Goal: Task Accomplishment & Management: Use online tool/utility

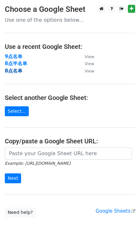
click at [13, 69] on strong "8点名单" at bounding box center [14, 71] width 18 height 6
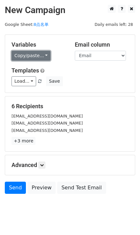
click at [45, 55] on link "Copy/paste..." at bounding box center [31, 56] width 39 height 10
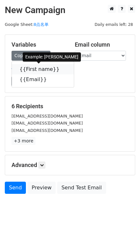
click at [51, 70] on link "{{First name}}" at bounding box center [43, 69] width 62 height 10
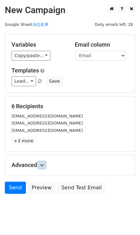
click at [45, 165] on link at bounding box center [41, 165] width 7 height 7
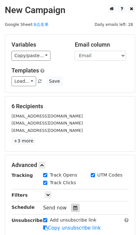
click at [74, 206] on icon at bounding box center [75, 208] width 4 height 4
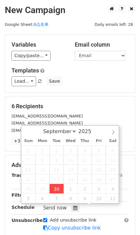
type input "2025-09-30 15:50"
type input "03"
type input "50"
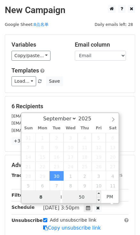
type input "8"
type input "2025-09-30 20:50"
type input "08"
click at [81, 193] on input "50" at bounding box center [81, 197] width 39 height 13
type input "0"
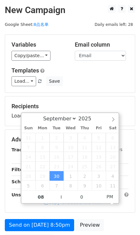
type input "2025-09-30 20:00"
click at [77, 78] on div "Load... No templates saved Save" at bounding box center [70, 81] width 127 height 10
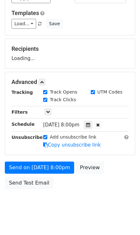
scroll to position [65, 0]
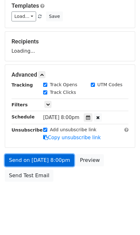
click at [66, 162] on link "Send on Sep 30 at 8:00pm" at bounding box center [39, 160] width 69 height 12
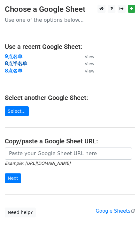
click at [21, 63] on strong "8点半名单" at bounding box center [16, 64] width 22 height 6
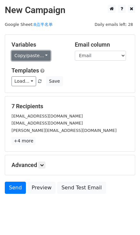
click at [35, 52] on link "Copy/paste..." at bounding box center [31, 56] width 39 height 10
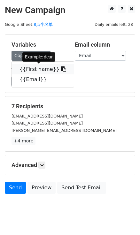
click at [61, 67] on icon at bounding box center [63, 68] width 5 height 5
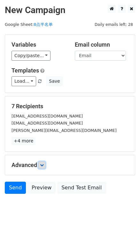
click at [44, 166] on icon at bounding box center [42, 165] width 4 height 4
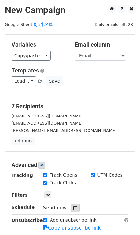
click at [71, 211] on div at bounding box center [75, 208] width 9 height 8
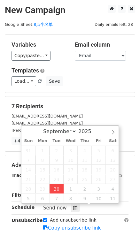
type input "2025-09-30 15:51"
type input "03"
type input "51"
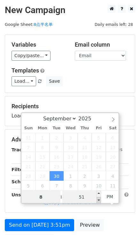
type input "08"
type input "2025-09-30 20:46"
click at [97, 199] on span at bounding box center [98, 200] width 4 height 6
click at [88, 197] on input "46" at bounding box center [81, 197] width 39 height 13
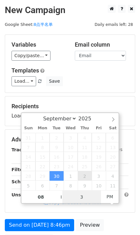
type input "30"
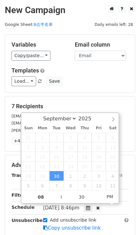
type input "2025-09-30 20:30"
click at [85, 88] on div "Variables Copy/paste... {{First name}} {{Email}} Email column First name Email …" at bounding box center [70, 64] width 130 height 58
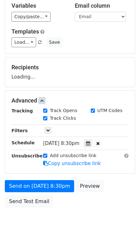
scroll to position [58, 0]
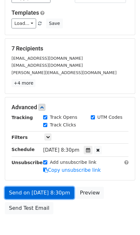
click at [67, 193] on link "Send on Sep 30 at 8:30pm" at bounding box center [39, 193] width 69 height 12
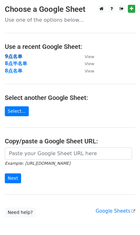
click at [17, 55] on strong "9点名单" at bounding box center [14, 57] width 18 height 6
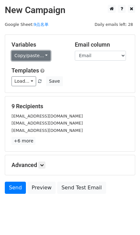
click at [43, 56] on link "Copy/paste..." at bounding box center [31, 56] width 39 height 10
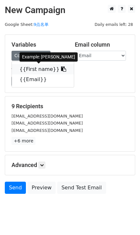
click at [59, 68] on link "{{First name}}" at bounding box center [43, 69] width 62 height 10
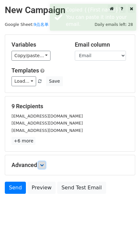
click at [43, 165] on icon at bounding box center [42, 165] width 4 height 4
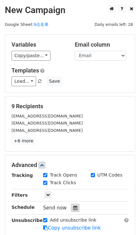
click at [73, 206] on icon at bounding box center [75, 208] width 4 height 4
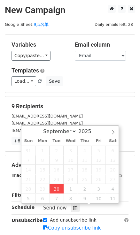
type input "[DATE] 15:52"
type input "03"
type input "52"
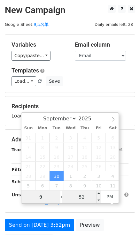
type input "9"
type input "[DATE] 21:52"
type input "09"
click at [76, 196] on input "52" at bounding box center [81, 197] width 39 height 13
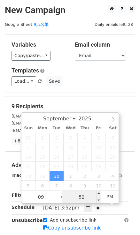
type input "0"
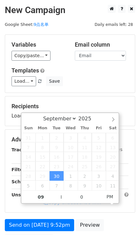
type input "[DATE] 21:00"
click at [90, 87] on div "Variables Copy/paste... {{First name}} {{Email}} Email column First name Email …" at bounding box center [70, 64] width 130 height 58
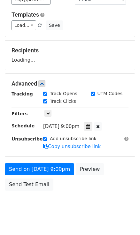
scroll to position [65, 0]
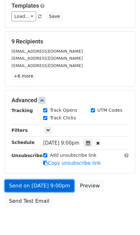
click at [55, 185] on link "Send on [DATE] 9:00pm" at bounding box center [39, 186] width 69 height 12
